Goal: Task Accomplishment & Management: Manage account settings

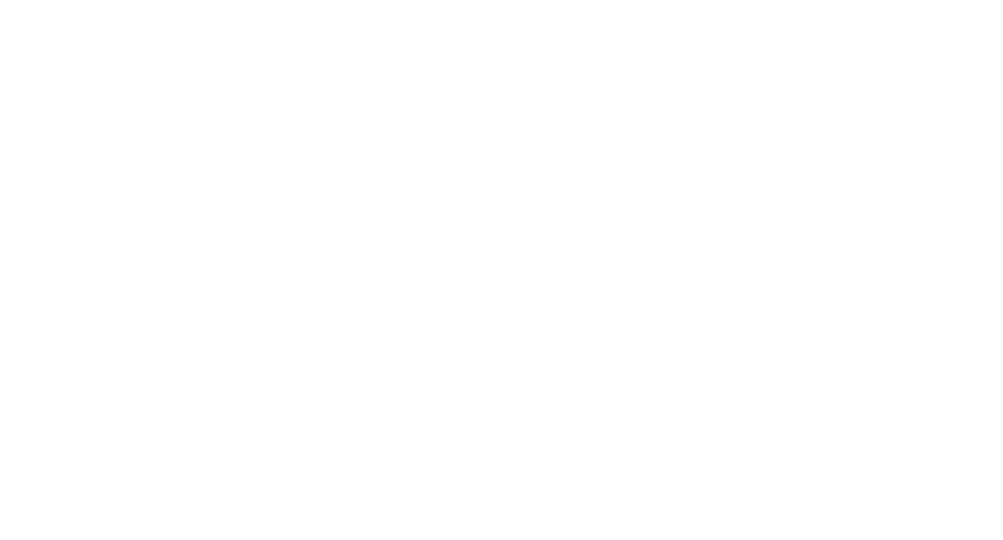
select select "*"
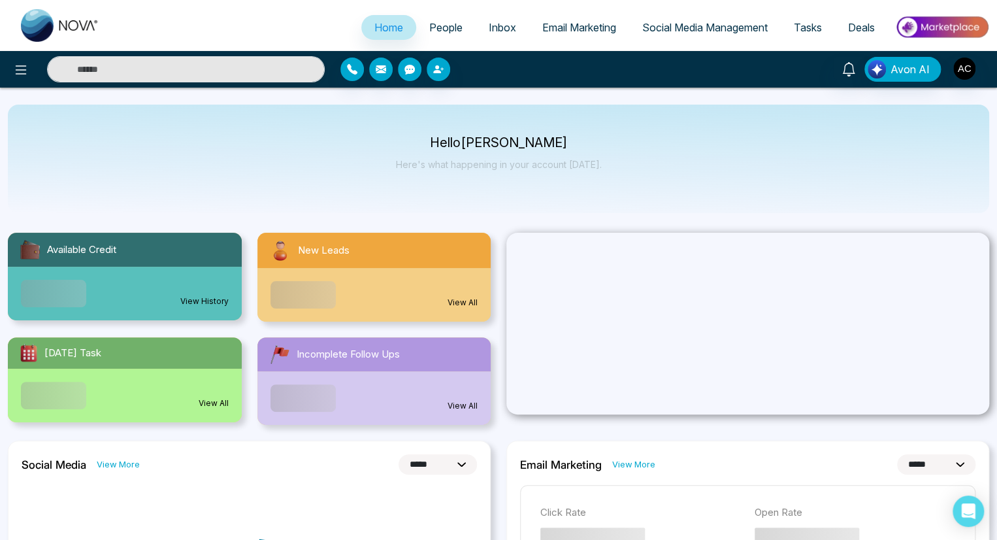
click at [436, 27] on span "People" at bounding box center [445, 27] width 33 height 13
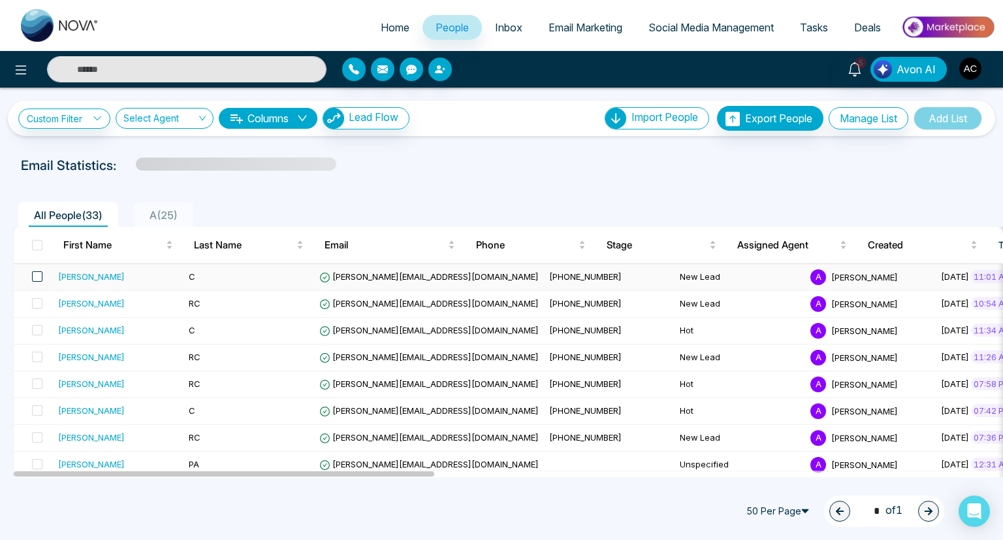
click at [37, 276] on span at bounding box center [37, 276] width 10 height 10
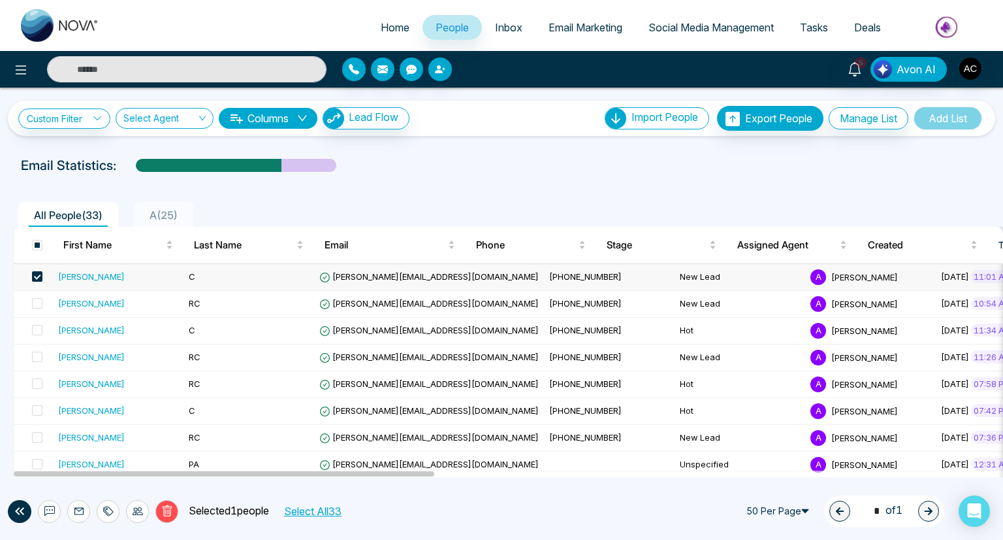
click at [108, 510] on icon at bounding box center [108, 511] width 10 height 10
click at [75, 461] on link "Add Tags" at bounding box center [76, 460] width 42 height 11
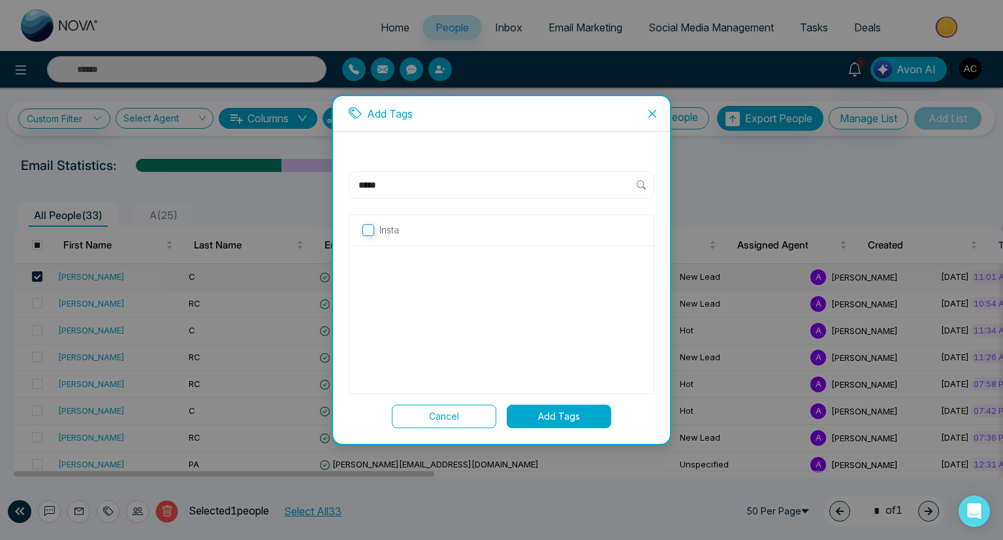
type input "*****"
click at [559, 415] on button "Add Tags" at bounding box center [559, 416] width 105 height 24
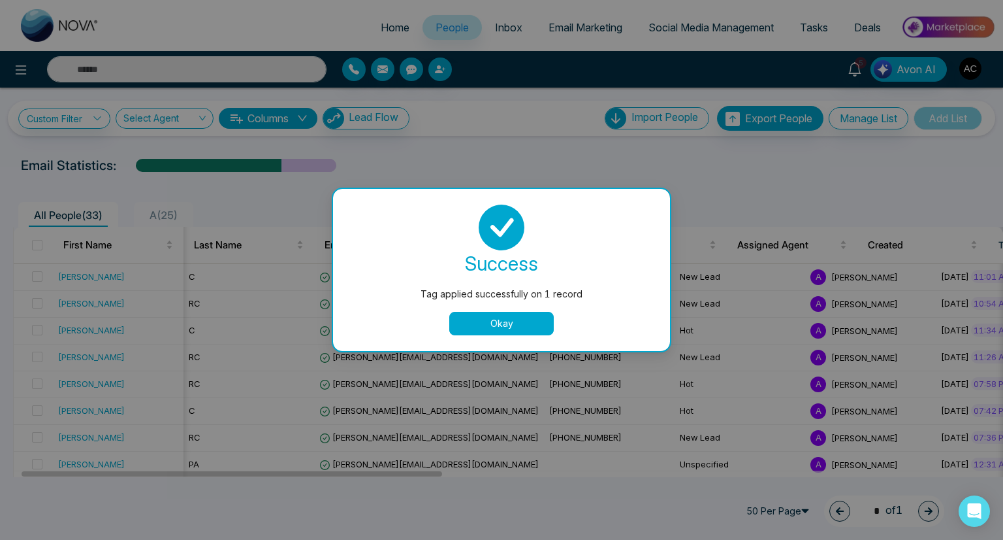
scroll to position [0, 18]
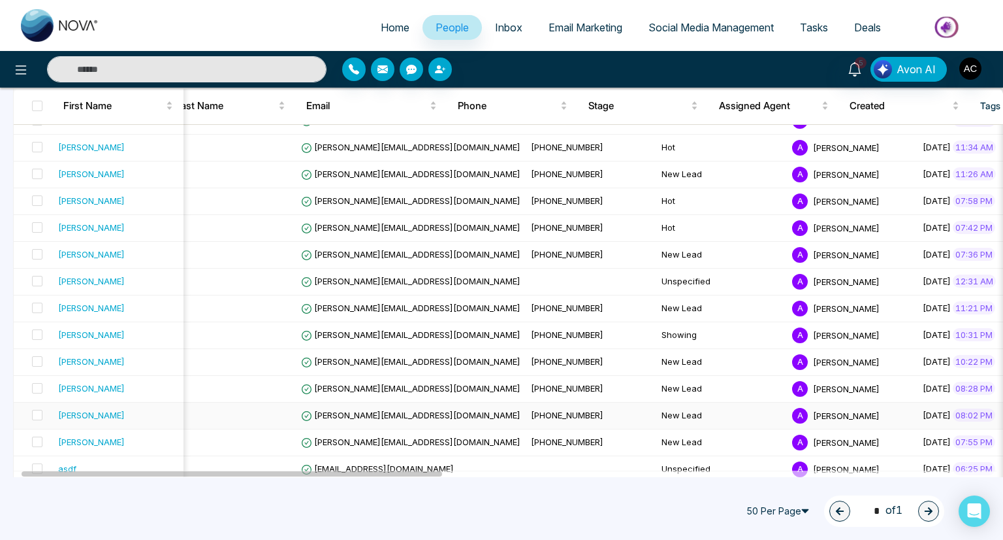
click at [37, 99] on span at bounding box center [37, 93] width 10 height 10
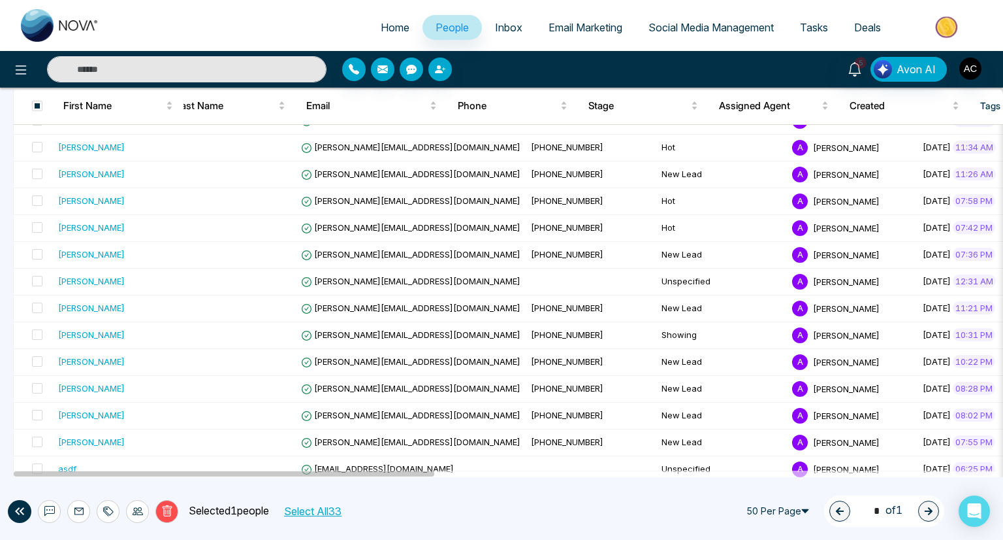
scroll to position [0, 0]
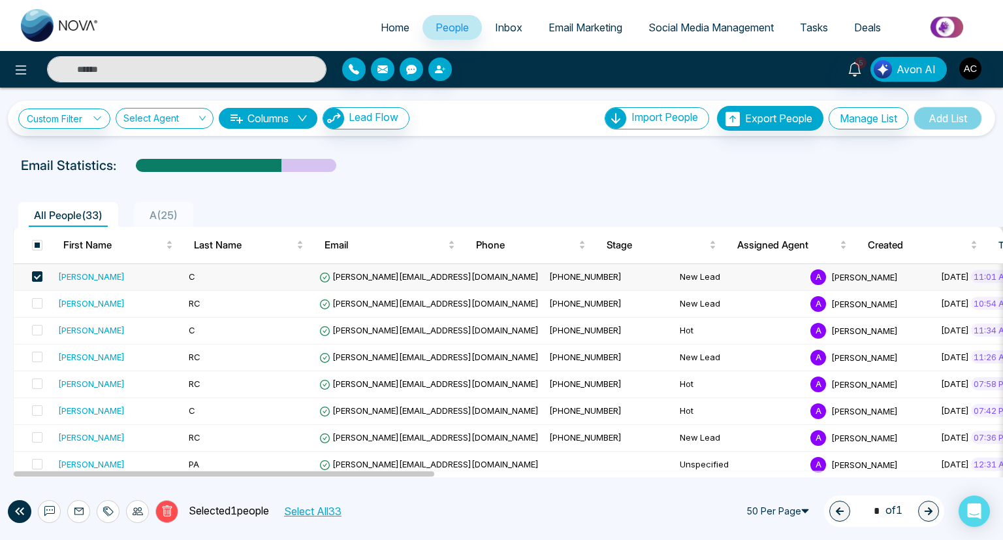
click at [108, 510] on icon at bounding box center [108, 511] width 10 height 10
click at [43, 447] on link "Remove Tags" at bounding box center [43, 447] width 0 height 0
